Goal: Task Accomplishment & Management: Use online tool/utility

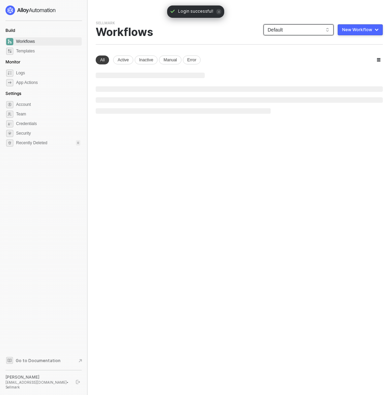
click at [288, 25] on span "Default" at bounding box center [299, 30] width 62 height 10
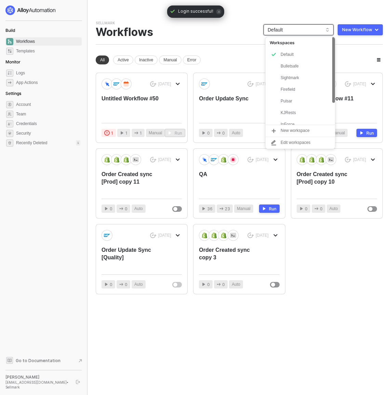
click at [296, 111] on div "KJRests" at bounding box center [306, 112] width 50 height 8
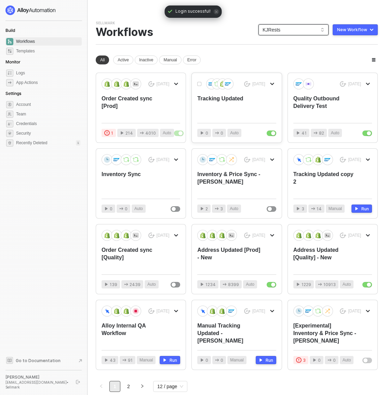
click at [235, 100] on div "Tracking Updated" at bounding box center [228, 106] width 63 height 23
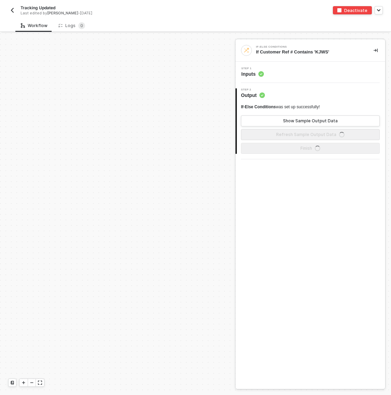
scroll to position [227, 0]
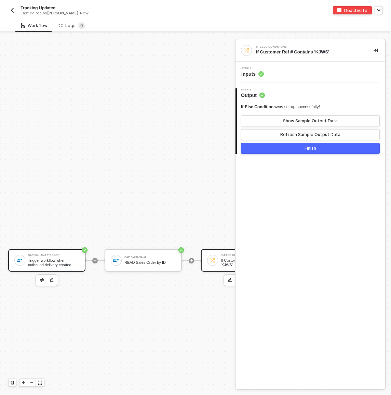
click at [67, 264] on div "Trigger workflow when outbound delivery created" at bounding box center [53, 262] width 51 height 9
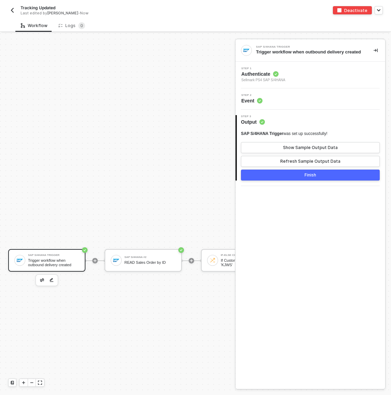
click at [277, 110] on div "Step 2 Event" at bounding box center [311, 98] width 150 height 21
click at [296, 83] on div "Step 1 Authenticate Sellmark PS4 SAP S/4HANA" at bounding box center [311, 75] width 148 height 16
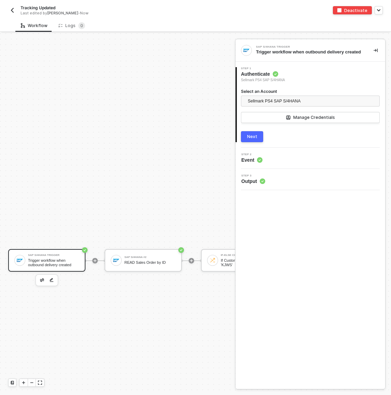
click at [12, 10] on img "button" at bounding box center [12, 10] width 5 height 5
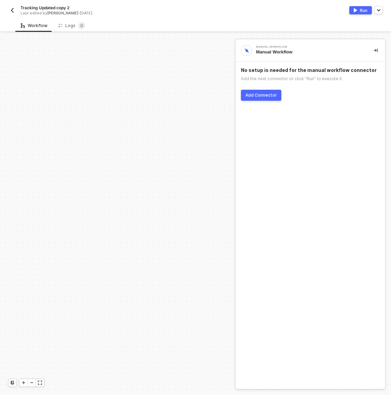
scroll to position [227, 0]
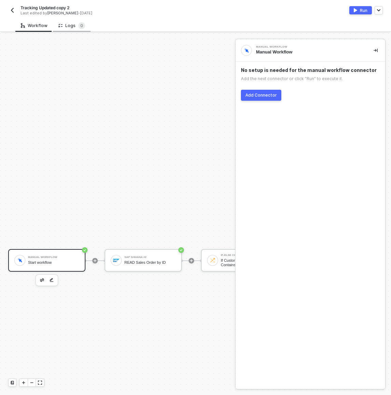
click at [65, 26] on div "Logs 0" at bounding box center [72, 25] width 27 height 7
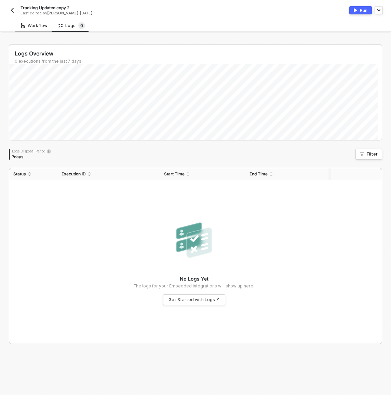
click at [42, 26] on div "Workflow" at bounding box center [34, 25] width 27 height 5
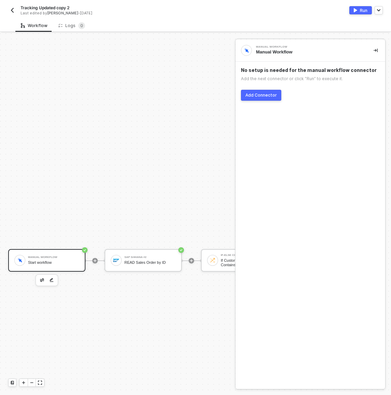
click at [10, 9] on img "button" at bounding box center [12, 10] width 5 height 5
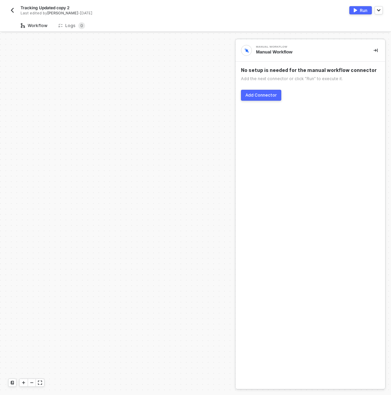
scroll to position [227, 0]
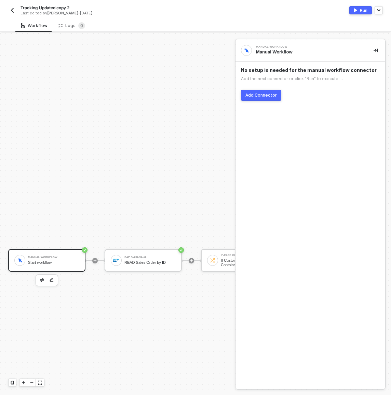
click at [13, 12] on img "button" at bounding box center [12, 10] width 5 height 5
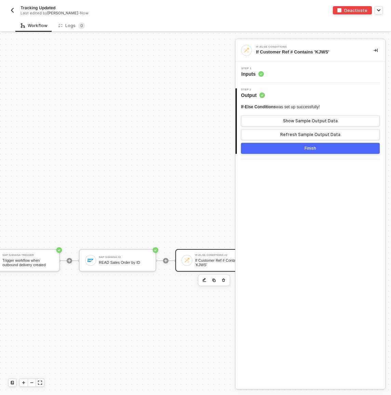
scroll to position [227, 41]
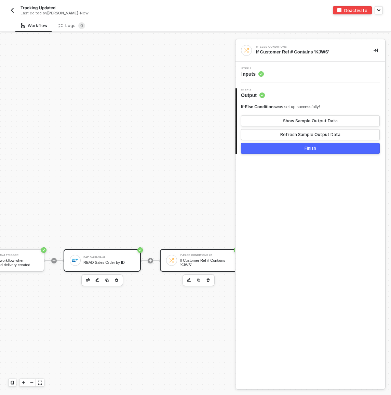
click at [92, 261] on div "READ Sales Order by ID" at bounding box center [108, 262] width 51 height 4
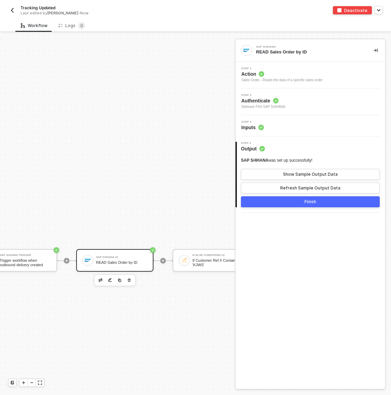
scroll to position [227, 0]
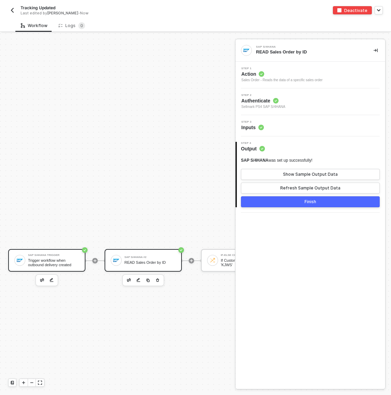
click at [66, 265] on div "Trigger workflow when outbound delivery created" at bounding box center [53, 262] width 51 height 9
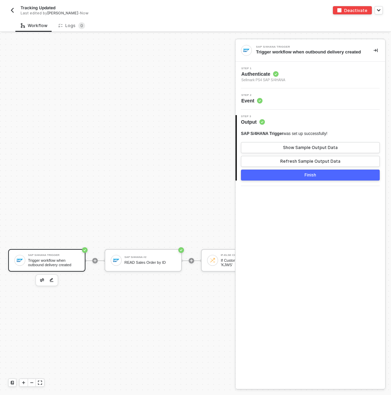
click at [130, 27] on div "Workflow Logs 0" at bounding box center [203, 25] width 376 height 13
